Goal: Task Accomplishment & Management: Complete application form

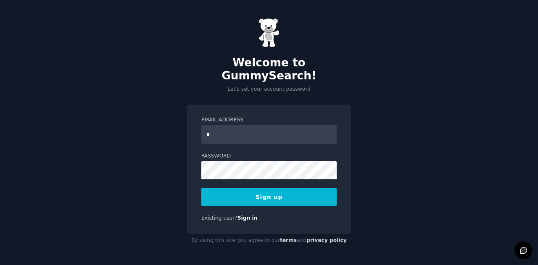
click at [191, 105] on div "Email Address * Password Sign up Existing user? Sign in" at bounding box center [268, 169] width 165 height 129
click at [219, 126] on input "*" at bounding box center [268, 134] width 135 height 18
type input "**********"
click at [291, 197] on button "Sign up" at bounding box center [268, 197] width 135 height 18
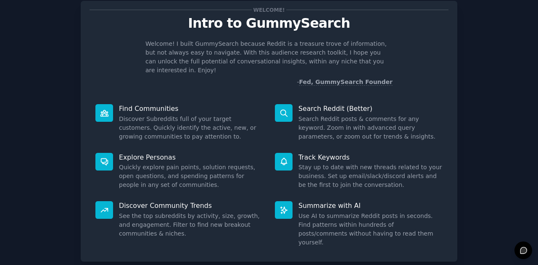
scroll to position [63, 0]
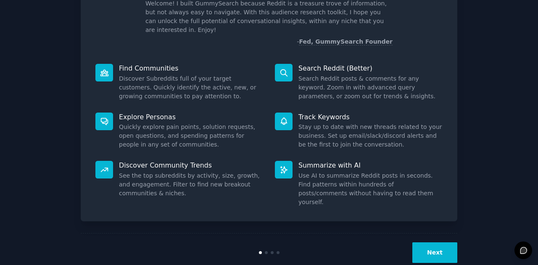
click at [265, 251] on div at bounding box center [266, 252] width 3 height 3
click at [436, 242] on button "Next" at bounding box center [434, 252] width 45 height 21
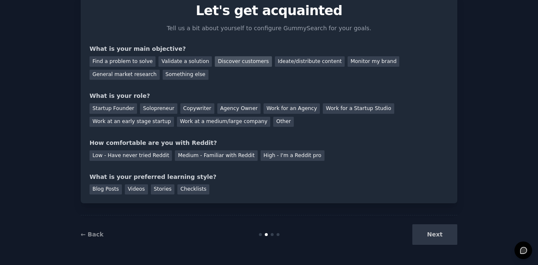
click at [237, 60] on div "Discover customers" at bounding box center [243, 61] width 57 height 10
click at [160, 70] on div "General market research" at bounding box center [124, 75] width 70 height 10
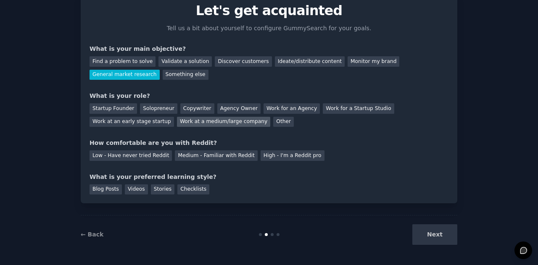
click at [177, 121] on div "Work at a medium/large company" at bounding box center [223, 122] width 93 height 10
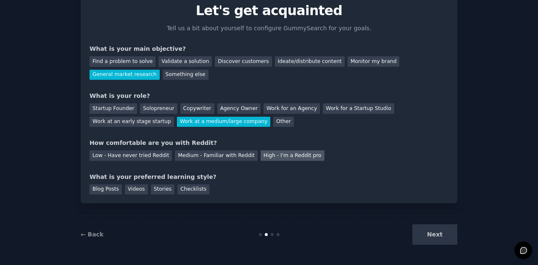
click at [266, 155] on div "High - I'm a Reddit pro" at bounding box center [292, 155] width 64 height 10
click at [94, 187] on div "Blog Posts" at bounding box center [105, 189] width 32 height 10
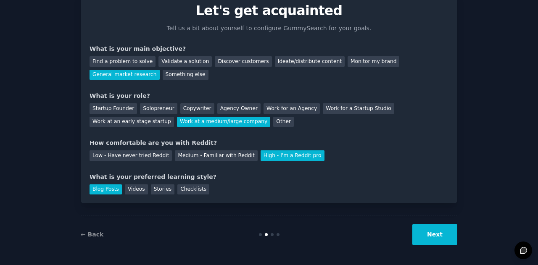
click at [435, 229] on button "Next" at bounding box center [434, 234] width 45 height 21
